Goal: Task Accomplishment & Management: Manage account settings

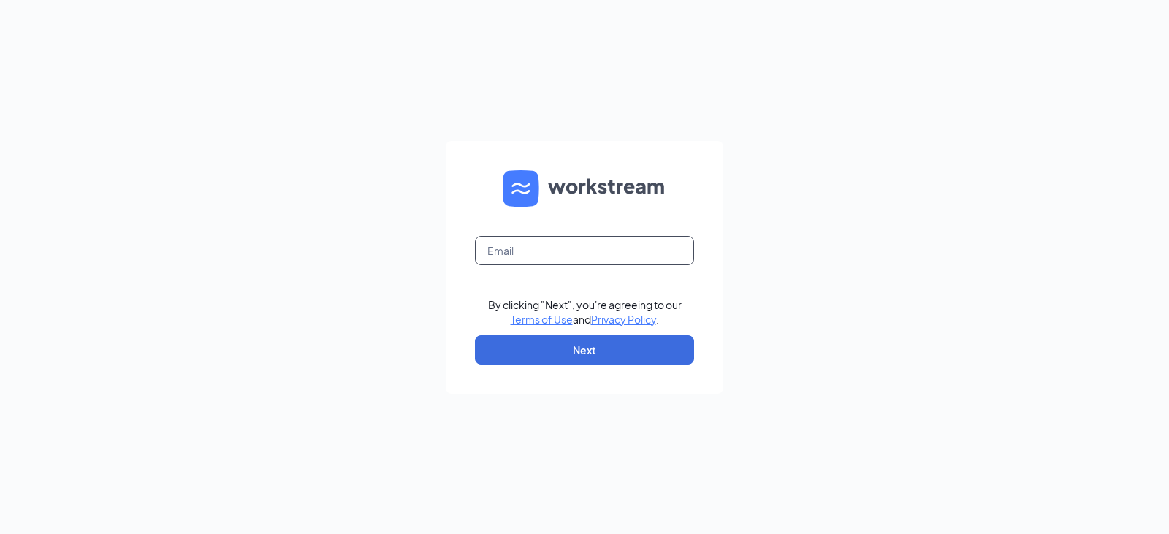
click at [681, 251] on input "text" at bounding box center [584, 250] width 219 height 29
type input "[EMAIL_ADDRESS][DOMAIN_NAME]"
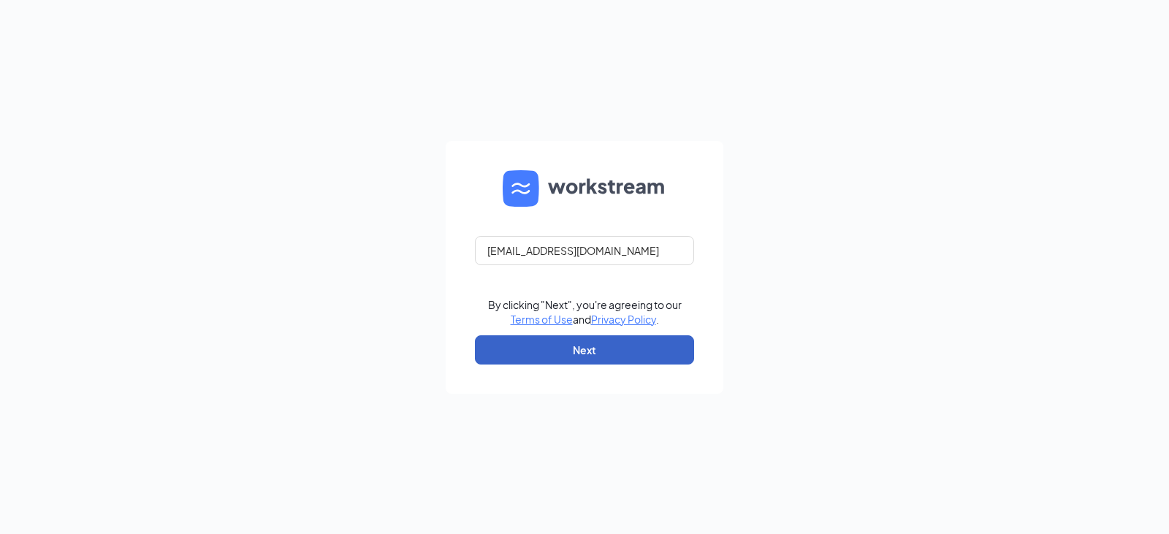
click at [644, 350] on button "Next" at bounding box center [584, 349] width 219 height 29
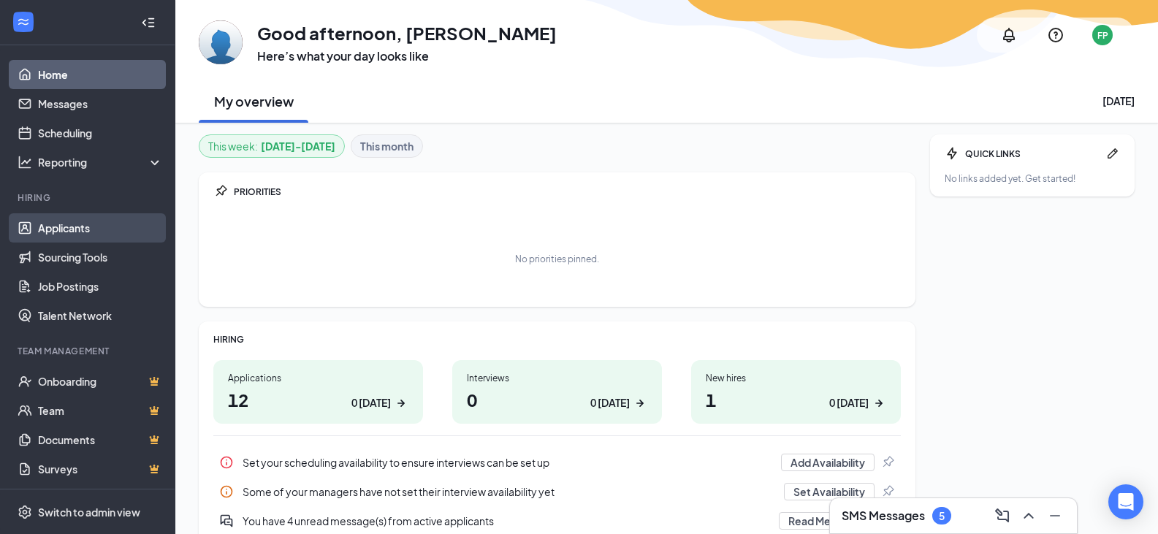
click at [61, 232] on link "Applicants" at bounding box center [100, 227] width 125 height 29
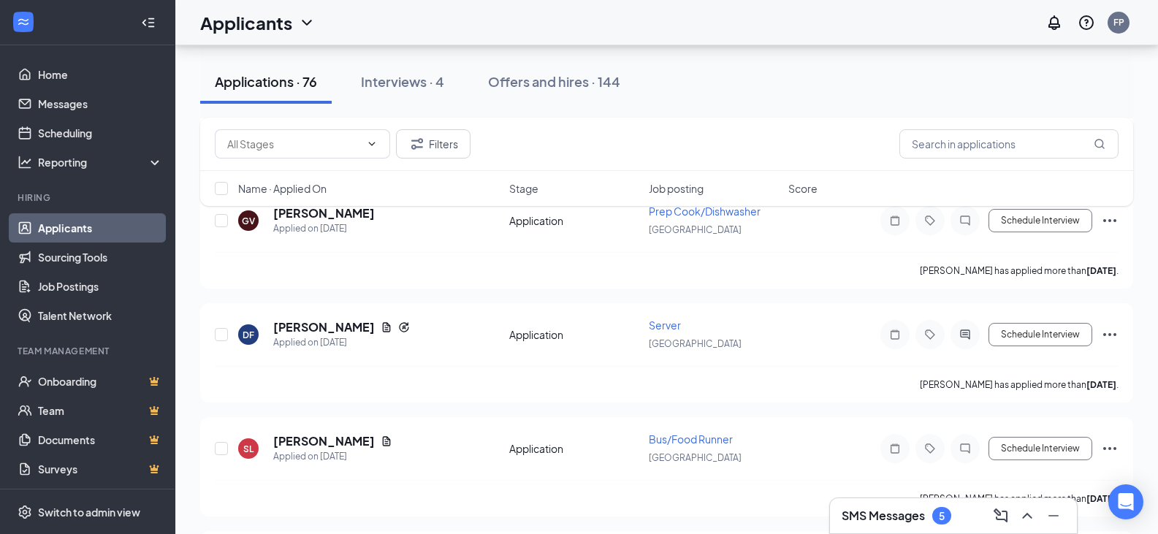
scroll to position [3214, 0]
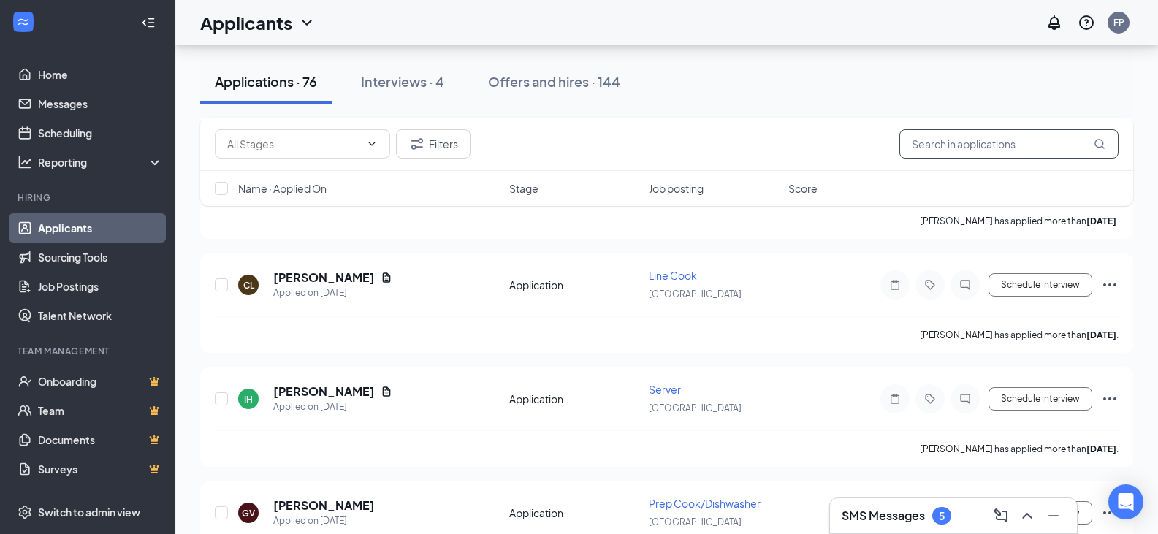
click at [970, 143] on input "text" at bounding box center [1008, 143] width 219 height 29
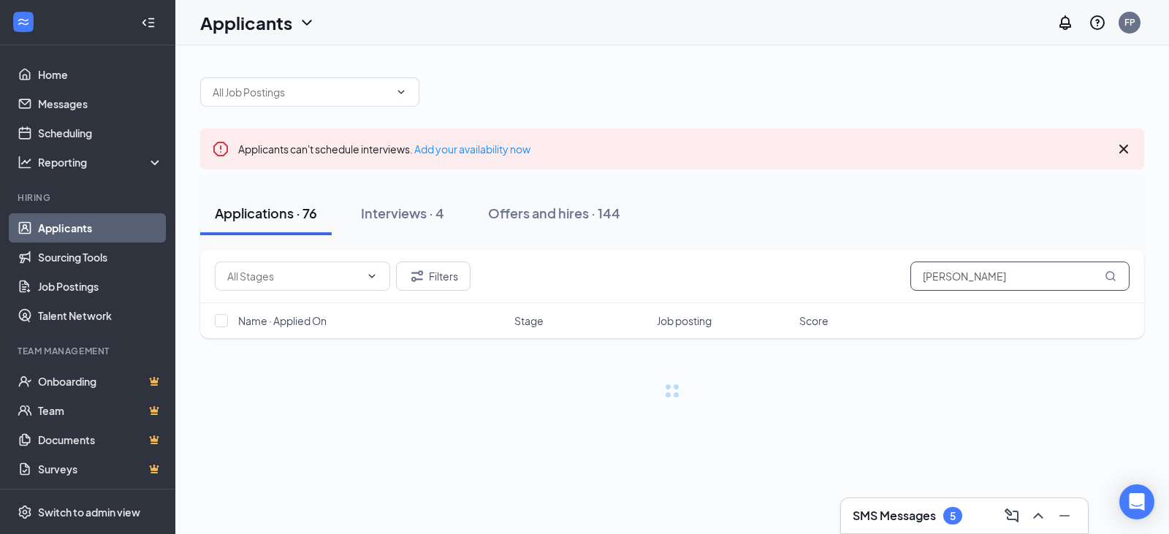
type input "cecelia"
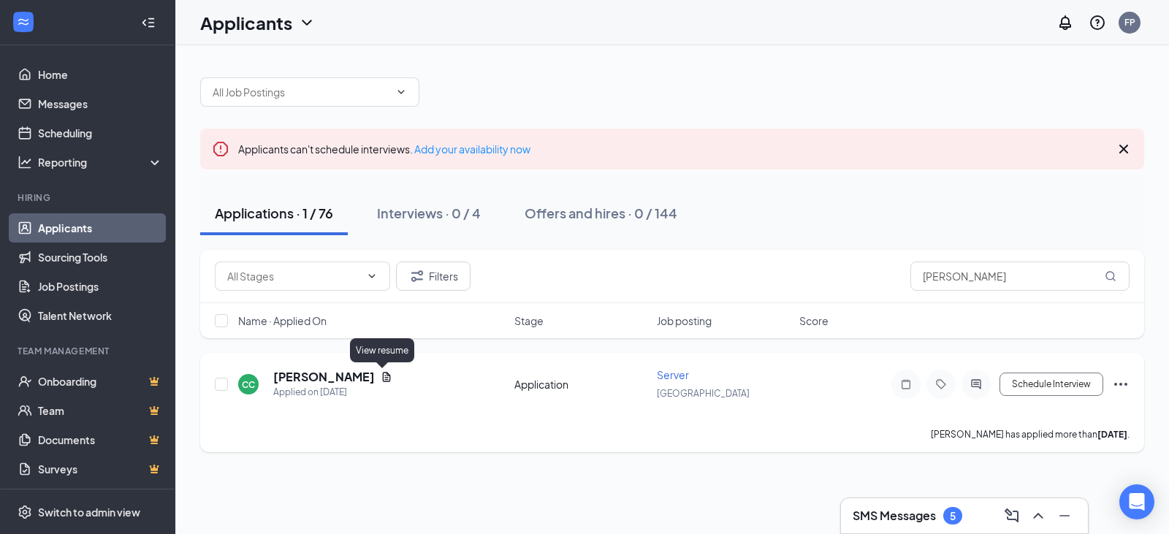
click at [383, 378] on icon "Document" at bounding box center [387, 376] width 8 height 9
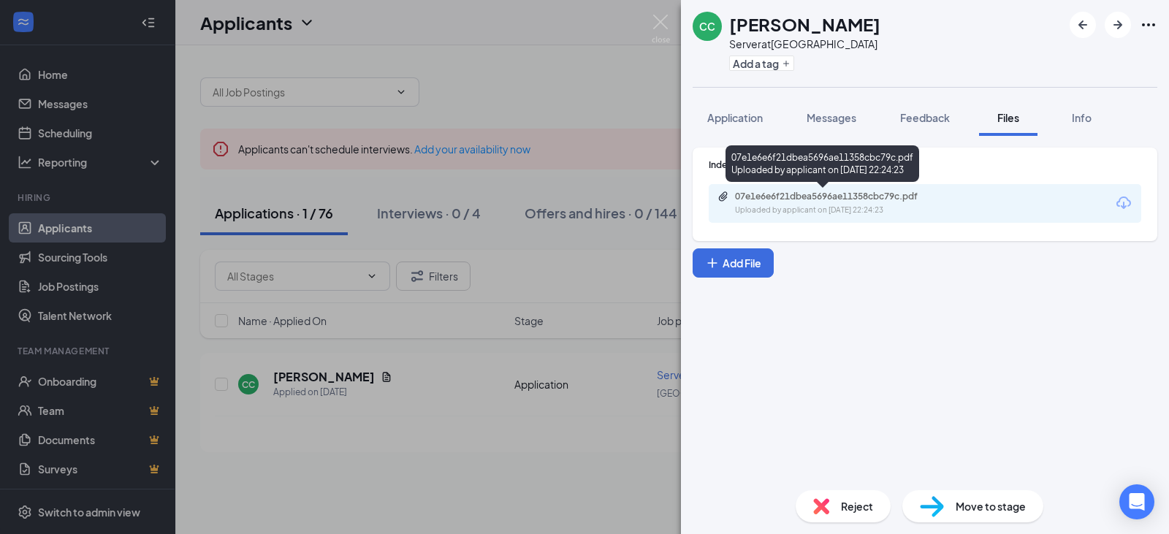
click at [774, 209] on div "Uploaded by applicant on Sep 20, 2025 at 22:24:23" at bounding box center [844, 211] width 219 height 12
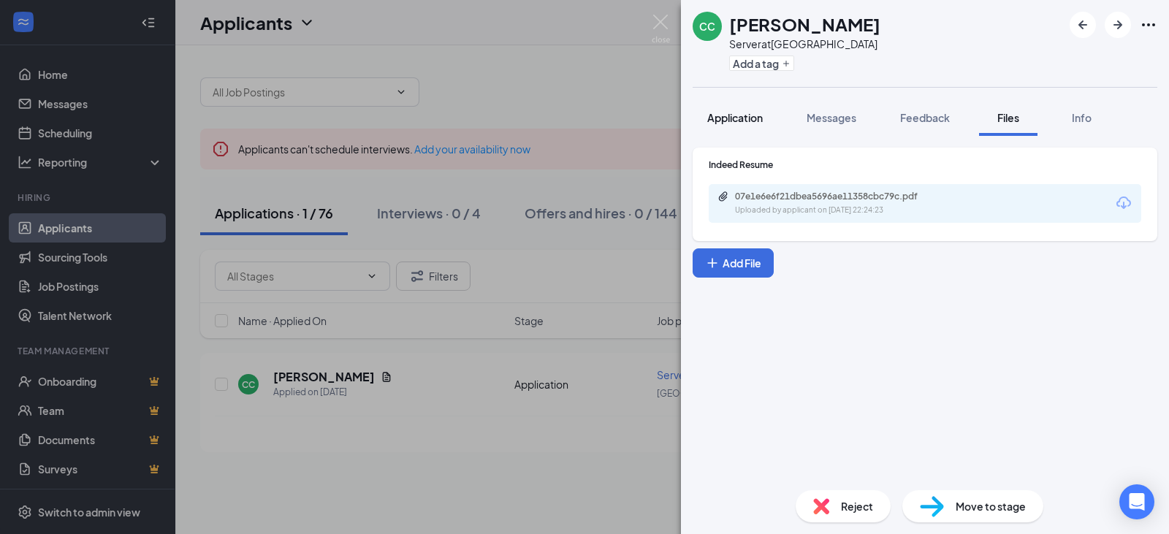
click at [736, 115] on span "Application" at bounding box center [735, 117] width 56 height 13
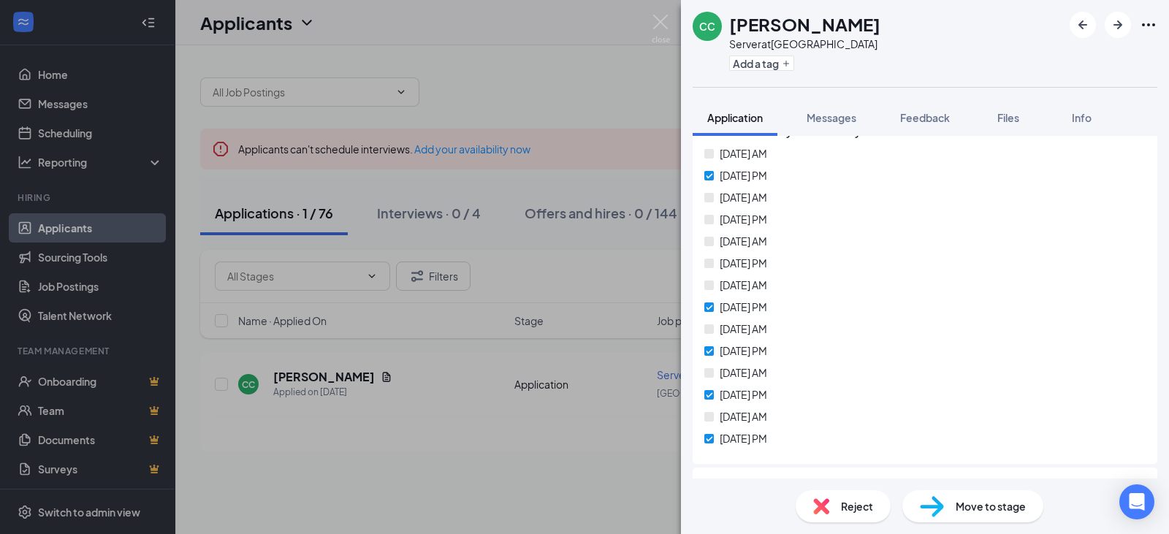
scroll to position [657, 0]
